Goal: Navigation & Orientation: Locate item on page

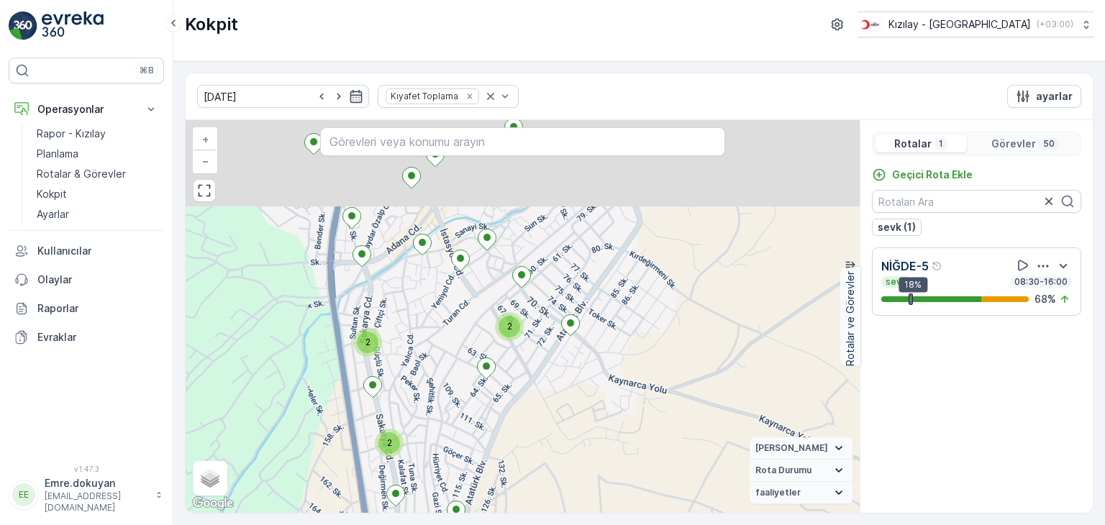
drag, startPoint x: 442, startPoint y: 308, endPoint x: 442, endPoint y: 419, distance: 111.5
click at [442, 419] on div "2 2 2 2 2 2 + − Uydu Yol haritası Arazi Karışık Leaflet Klavye kısayolları Hari…" at bounding box center [523, 316] width 674 height 393
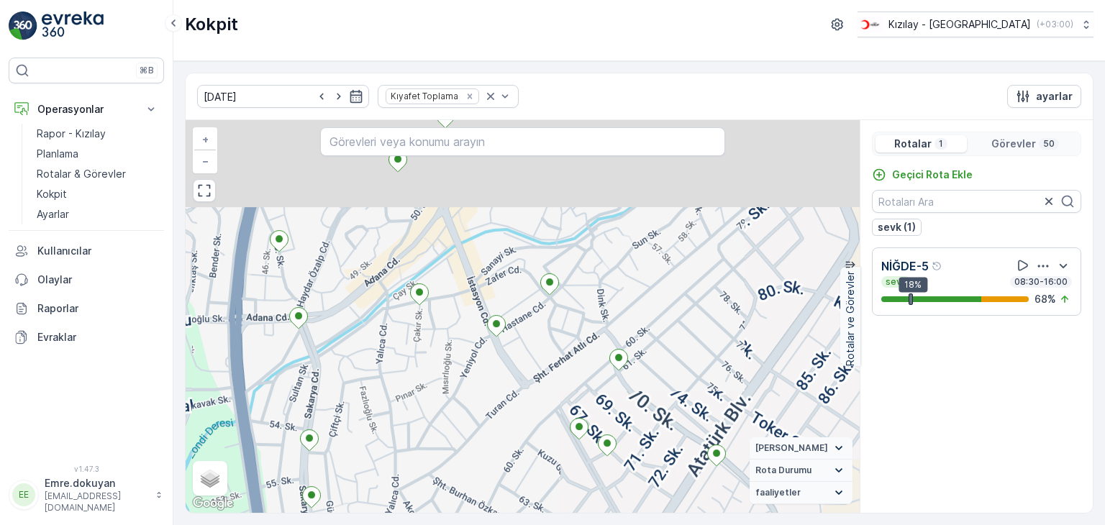
drag, startPoint x: 435, startPoint y: 272, endPoint x: 425, endPoint y: 390, distance: 118.4
click at [425, 391] on div "2 + − Uydu Yol haritası Arazi Karışık Leaflet Klavye kısayolları Harita Veriler…" at bounding box center [523, 316] width 674 height 393
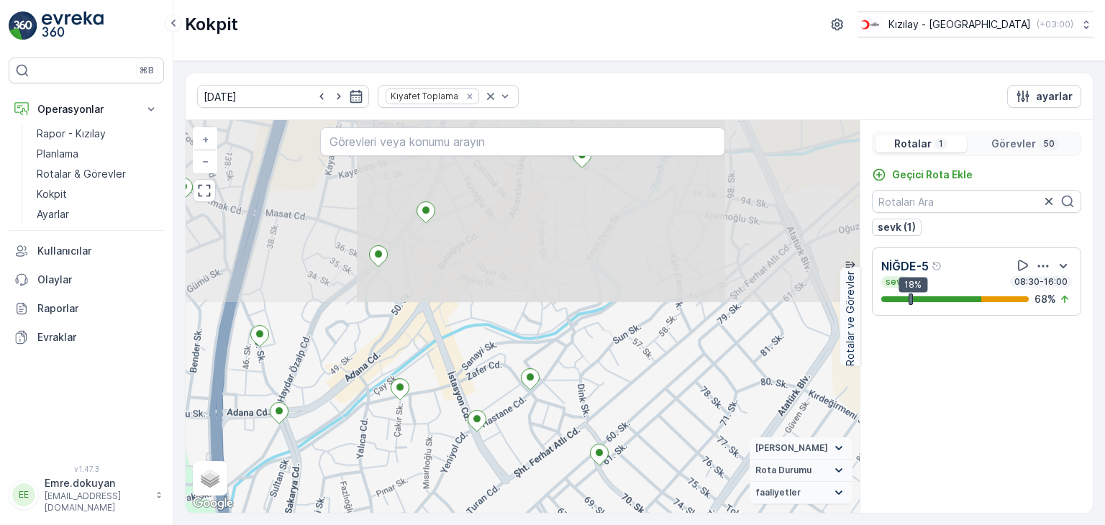
drag, startPoint x: 449, startPoint y: 360, endPoint x: 445, endPoint y: 394, distance: 33.3
click at [445, 396] on div "2 + − Uydu Yol haritası Arazi Karışık Leaflet Klavye kısayolları Harita Veriler…" at bounding box center [523, 316] width 674 height 393
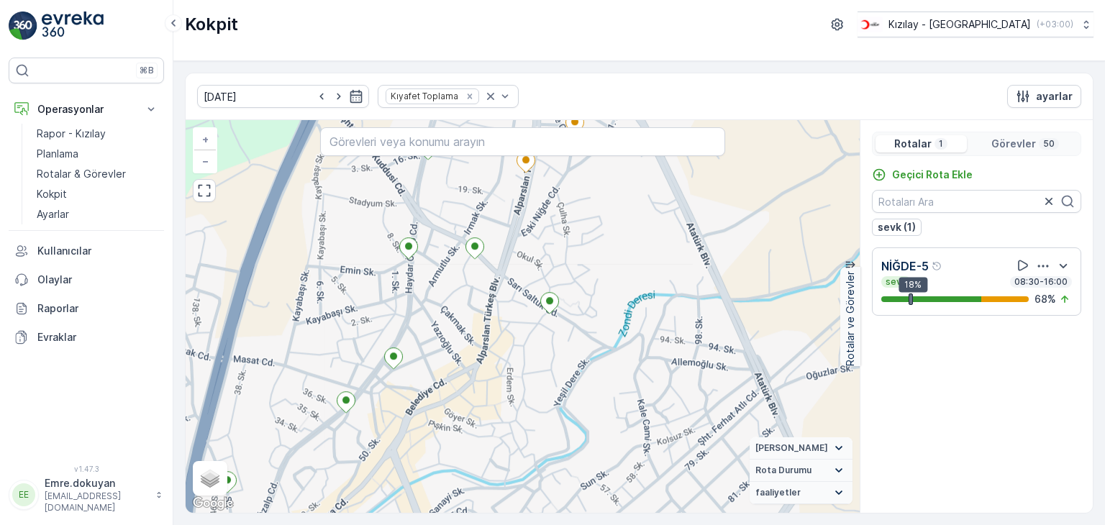
drag, startPoint x: 467, startPoint y: 344, endPoint x: 453, endPoint y: 403, distance: 60.6
click at [453, 403] on div "2 + − Uydu Yol haritası Arazi Karışık Leaflet Klavye kısayolları Harita Veriler…" at bounding box center [523, 316] width 674 height 393
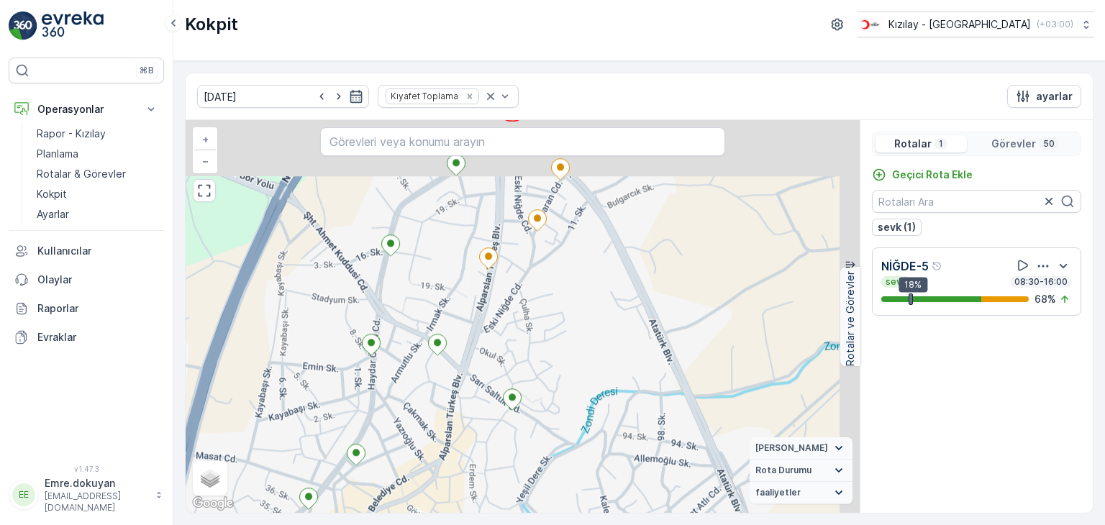
drag, startPoint x: 493, startPoint y: 317, endPoint x: 460, endPoint y: 382, distance: 73.4
click at [455, 410] on div "2 + − Uydu Yol haritası Arazi Karışık Leaflet Klavye kısayolları Harita Veriler…" at bounding box center [523, 316] width 674 height 393
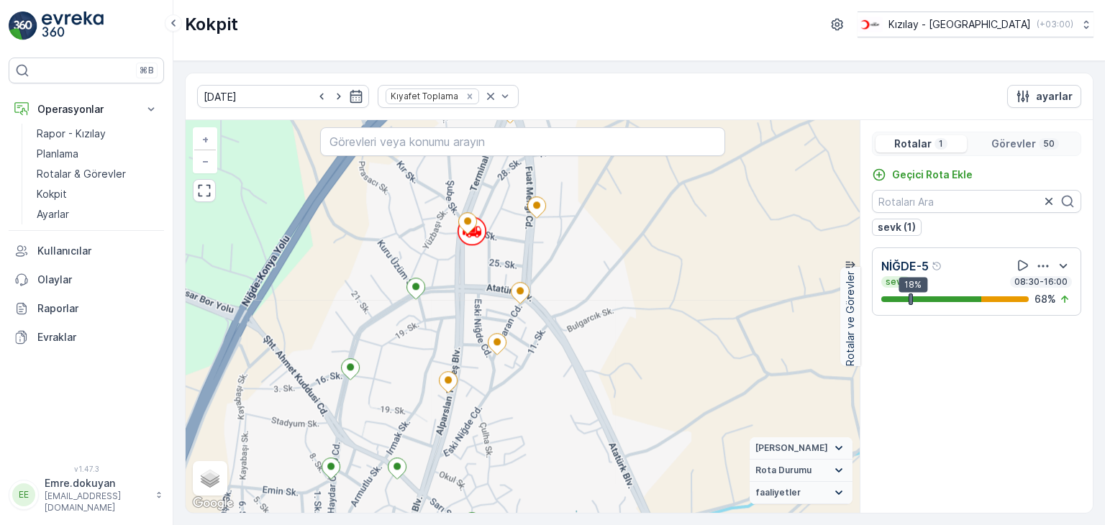
drag, startPoint x: 507, startPoint y: 294, endPoint x: 468, endPoint y: 415, distance: 127.0
click at [468, 415] on div "2 + − Uydu Yol haritası Arazi Karışık Leaflet Klavye kısayolları Harita Veriler…" at bounding box center [523, 316] width 674 height 393
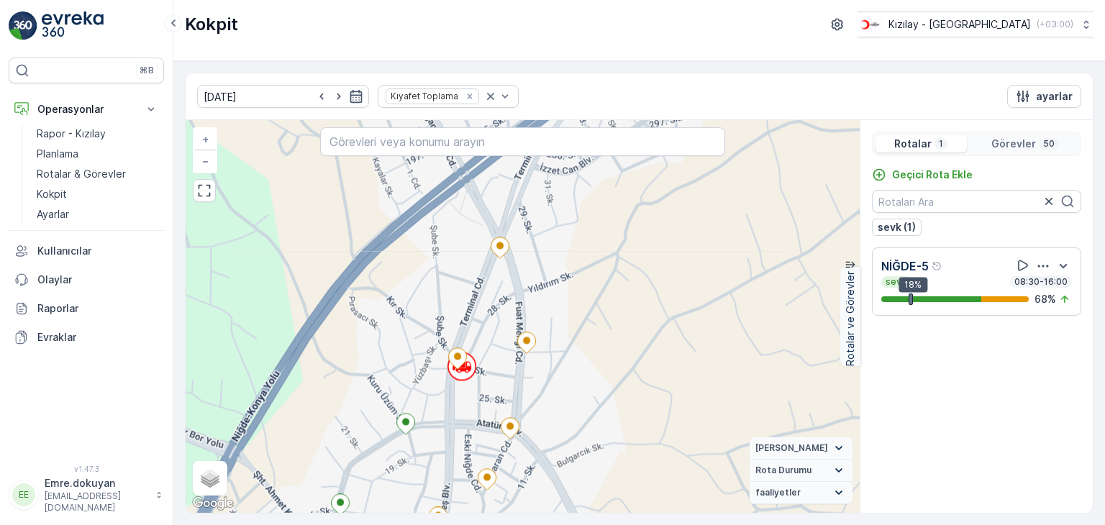
drag, startPoint x: 488, startPoint y: 271, endPoint x: 478, endPoint y: 404, distance: 133.5
click at [478, 404] on div "2 + − Uydu Yol haritası Arazi Karışık Leaflet Klavye kısayolları Harita Veriler…" at bounding box center [523, 316] width 674 height 393
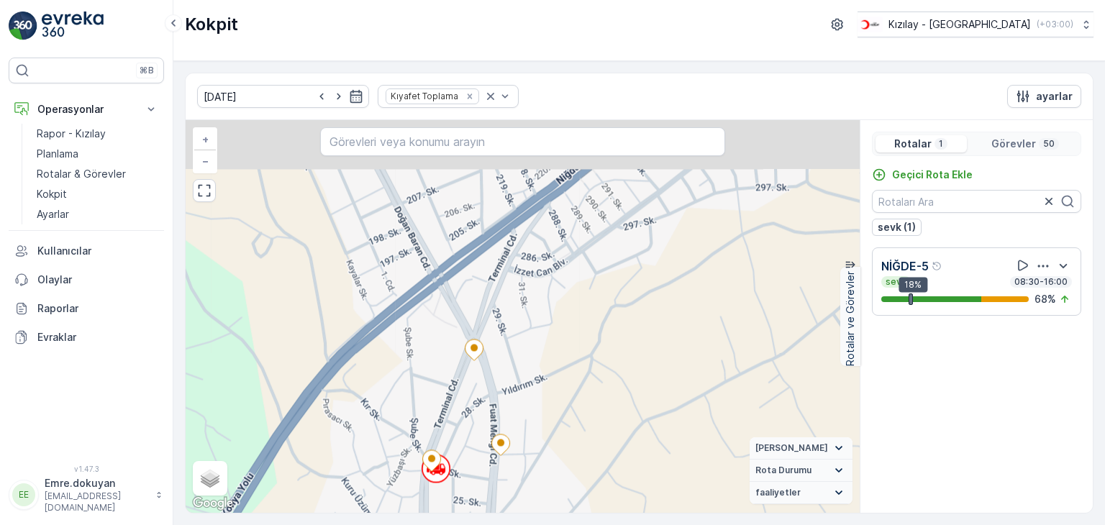
drag, startPoint x: 503, startPoint y: 324, endPoint x: 494, endPoint y: 391, distance: 67.6
click at [481, 415] on div "2 + − Uydu Yol haritası Arazi Karışık Leaflet Klavye kısayolları Harita Veriler…" at bounding box center [523, 316] width 674 height 393
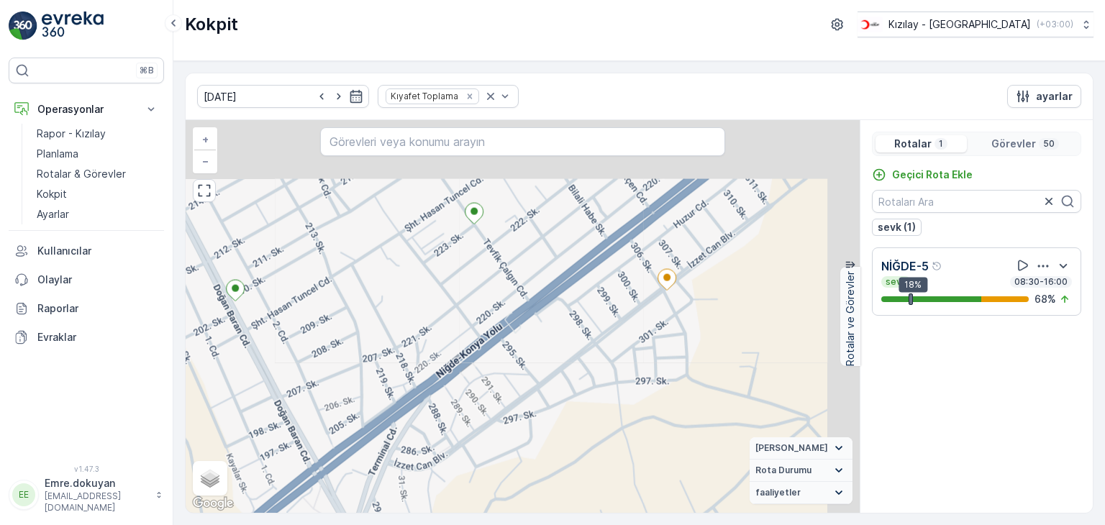
drag, startPoint x: 568, startPoint y: 330, endPoint x: 535, endPoint y: 389, distance: 68.0
click at [466, 455] on div "2 + − Uydu Yol haritası Arazi Karışık Leaflet Klavye kısayolları Harita Veriler…" at bounding box center [523, 316] width 674 height 393
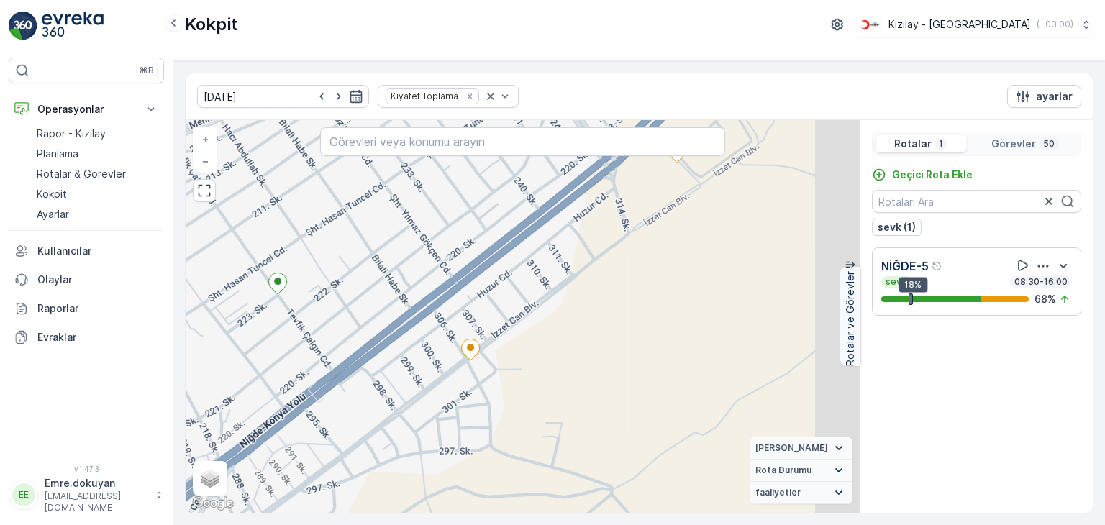
drag, startPoint x: 590, startPoint y: 358, endPoint x: 412, endPoint y: 409, distance: 184.9
click at [412, 409] on div "2 + − Uydu Yol haritası Arazi Karışık Leaflet Klavye kısayolları Harita Veriler…" at bounding box center [523, 316] width 674 height 393
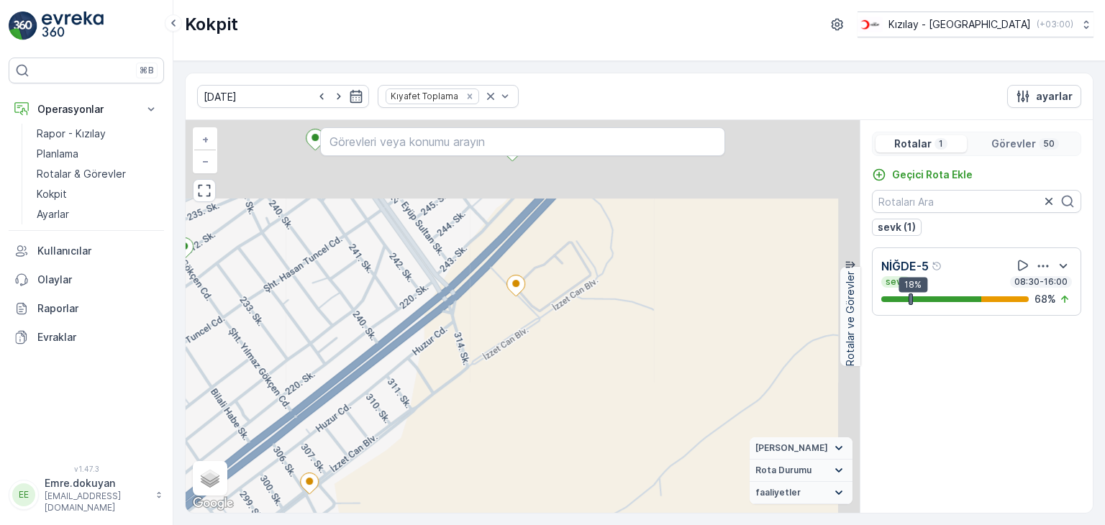
drag, startPoint x: 595, startPoint y: 309, endPoint x: 421, endPoint y: 444, distance: 220.0
click at [421, 444] on div "2 + − Uydu Yol haritası Arazi Karışık Leaflet Klavye kısayolları Harita Veriler…" at bounding box center [523, 316] width 674 height 393
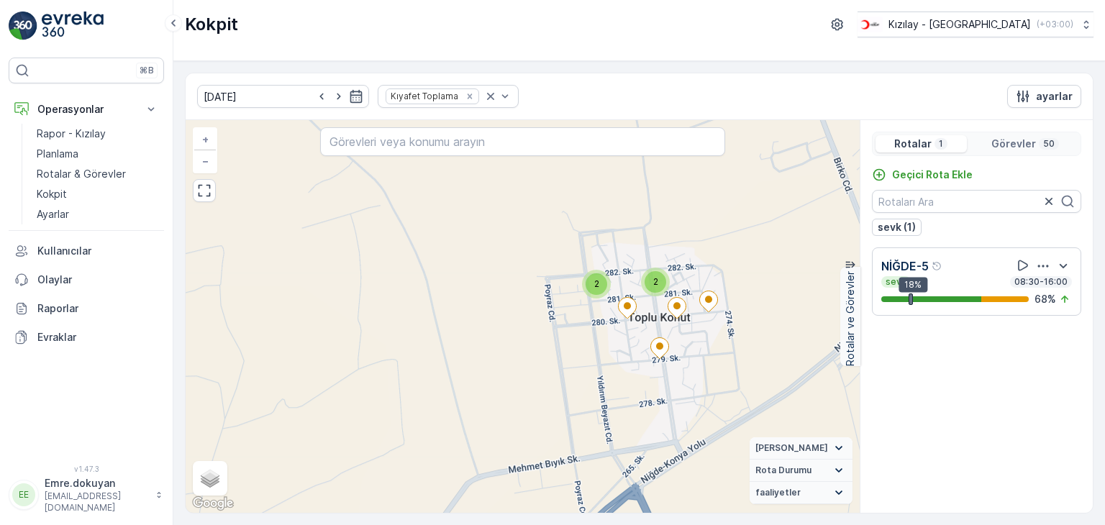
drag, startPoint x: 607, startPoint y: 260, endPoint x: 599, endPoint y: 381, distance: 121.8
click at [596, 391] on div "2 2 2 2 2 2 + − Uydu Yol haritası Arazi Karışık Leaflet Klavye kısayolları Hari…" at bounding box center [523, 316] width 674 height 393
